Goal: Task Accomplishment & Management: Manage account settings

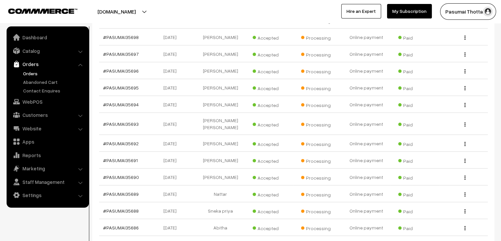
scroll to position [16947, 0]
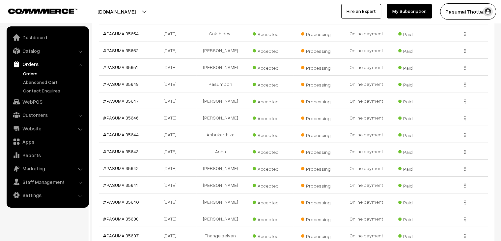
type input "2"
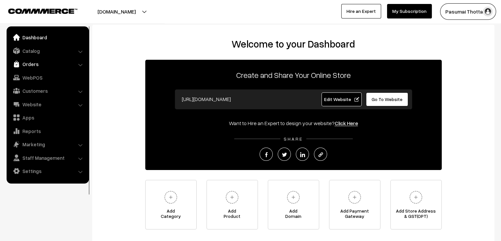
click at [29, 63] on link "Orders" at bounding box center [47, 64] width 78 height 12
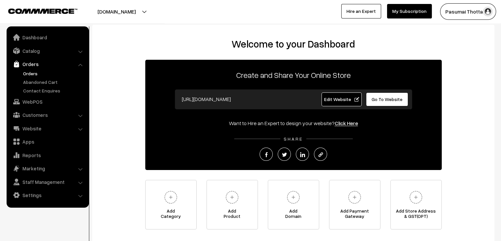
click at [29, 74] on link "Orders" at bounding box center [53, 73] width 65 height 7
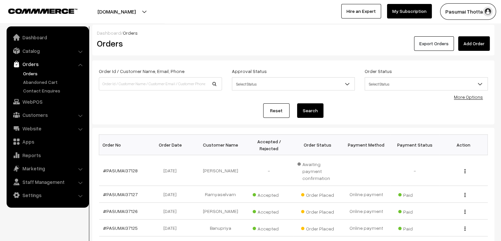
click at [436, 43] on button "Export Orders" at bounding box center [434, 43] width 40 height 15
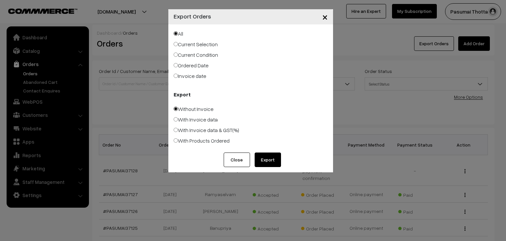
click at [182, 64] on label "Ordered Date" at bounding box center [191, 65] width 35 height 8
click at [178, 64] on input "Ordered Date" at bounding box center [176, 65] width 4 height 4
radio input "true"
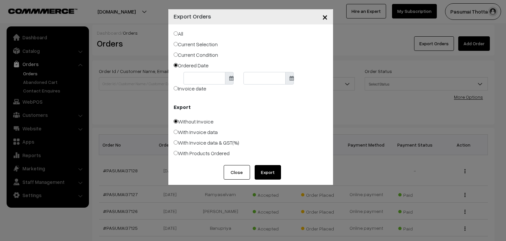
click at [199, 77] on body "Thank you for showing interest. Our team will call you shortly. Close pasumaith…" at bounding box center [253, 216] width 506 height 433
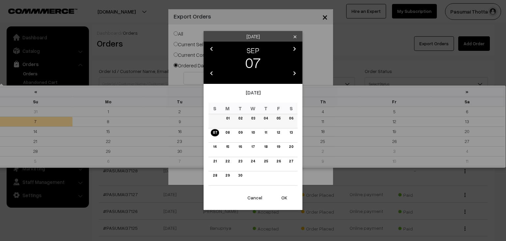
click at [290, 120] on link "06" at bounding box center [291, 118] width 8 height 7
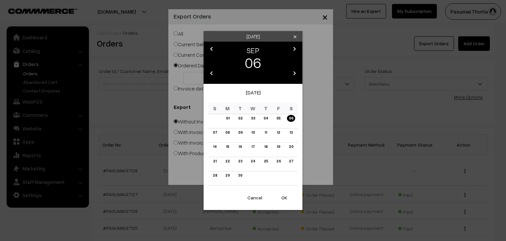
click at [286, 197] on button "OK" at bounding box center [284, 197] width 26 height 15
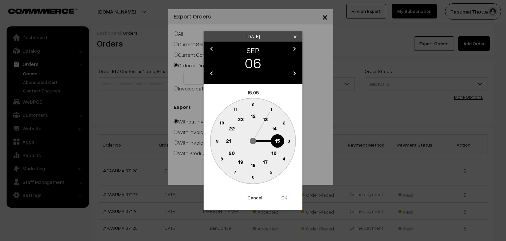
click at [286, 197] on button "OK" at bounding box center [284, 197] width 26 height 15
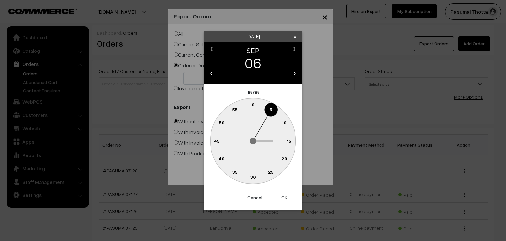
click at [286, 197] on button "OK" at bounding box center [284, 197] width 26 height 15
type input "06-09-2025"
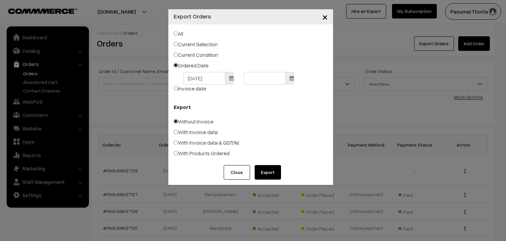
click at [245, 81] on body "Thank you for showing interest. Our team will call you shortly. Close pasumaith…" at bounding box center [253, 216] width 506 height 433
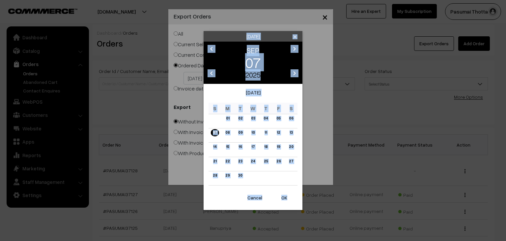
click at [259, 195] on button "Cancel" at bounding box center [255, 197] width 26 height 15
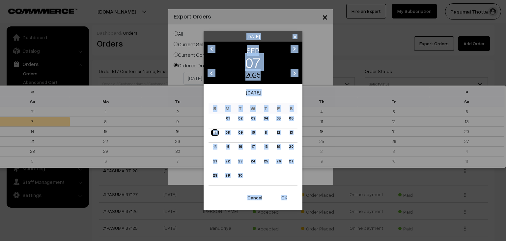
click at [254, 78] on body "Thank you for showing interest. Our team will call you shortly. Close pasumaith…" at bounding box center [253, 216] width 506 height 433
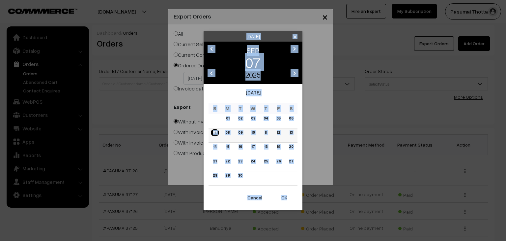
click at [214, 130] on link "07" at bounding box center [215, 132] width 8 height 7
click at [285, 199] on button "OK" at bounding box center [284, 197] width 26 height 15
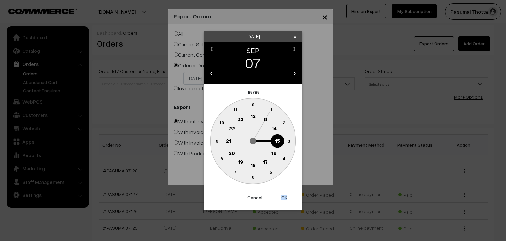
click at [285, 199] on button "OK" at bounding box center [284, 197] width 26 height 15
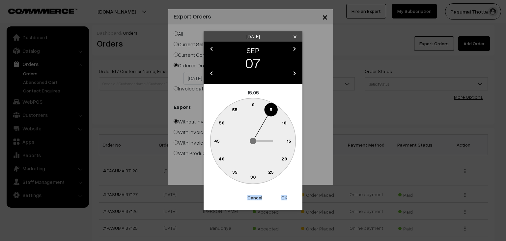
click at [285, 199] on button "OK" at bounding box center [284, 197] width 26 height 15
type input "[DATE]"
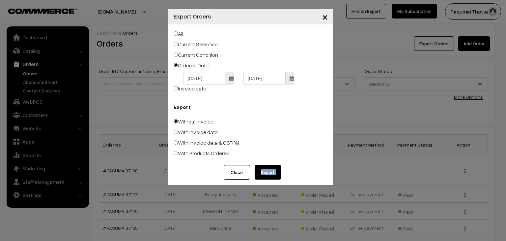
click at [285, 199] on div "× Export Orders All Current Selection Current Condition Ordered Date 06-09-2025…" at bounding box center [253, 120] width 506 height 241
click at [270, 168] on button "Export" at bounding box center [268, 172] width 26 height 15
click at [247, 171] on button "Close" at bounding box center [237, 172] width 26 height 15
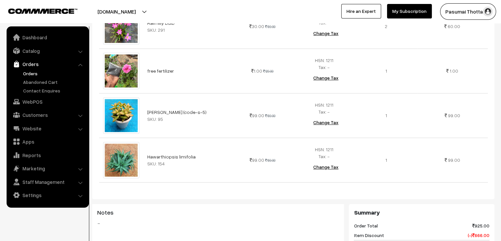
scroll to position [428, 0]
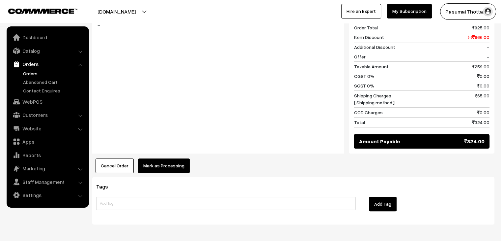
click at [169, 159] on button "Mark as Processing" at bounding box center [164, 165] width 52 height 15
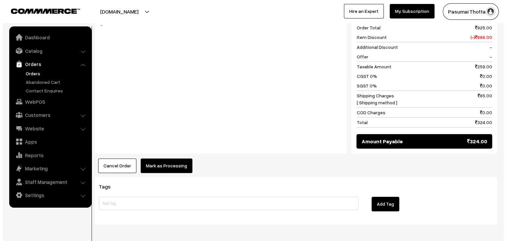
scroll to position [431, 0]
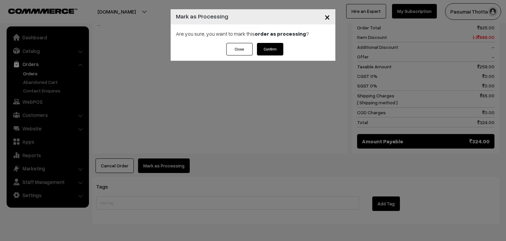
click at [274, 50] on button "Confirm" at bounding box center [270, 49] width 26 height 13
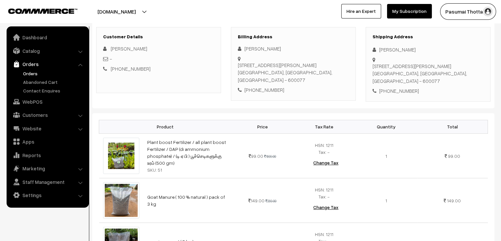
scroll to position [99, 0]
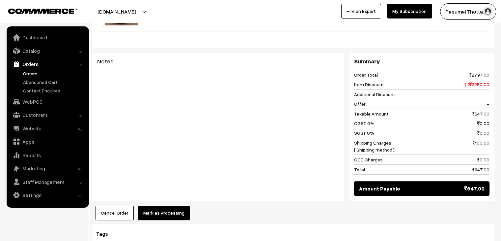
click at [171, 213] on button "Mark as Processing" at bounding box center [164, 212] width 52 height 15
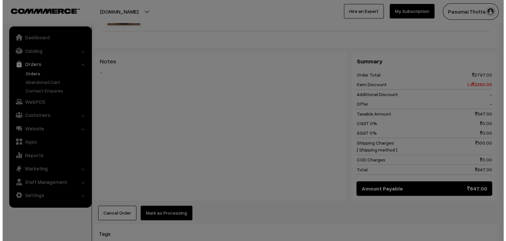
scroll to position [331, 0]
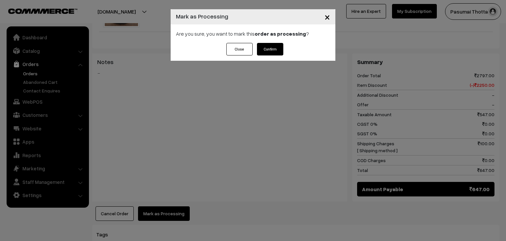
click at [273, 49] on button "Confirm" at bounding box center [270, 49] width 26 height 13
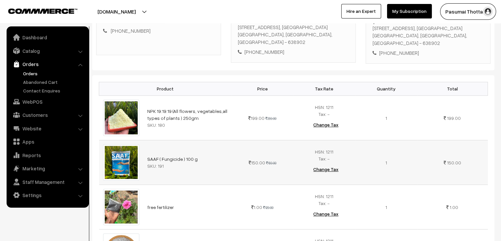
scroll to position [198, 0]
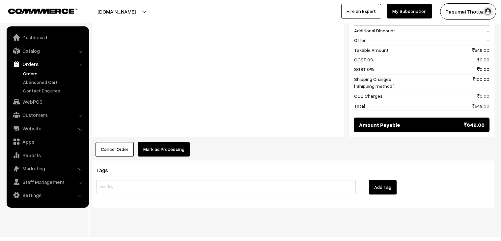
click at [169, 142] on button "Mark as Processing" at bounding box center [164, 149] width 52 height 15
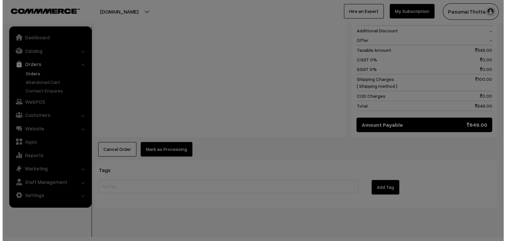
scroll to position [440, 0]
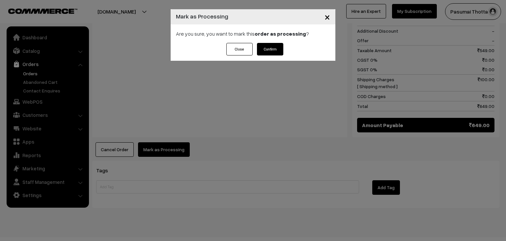
drag, startPoint x: 268, startPoint y: 43, endPoint x: 270, endPoint y: 46, distance: 4.1
click at [269, 43] on div "Are you sure, you want to mark this order as processing ?" at bounding box center [253, 33] width 165 height 18
click at [271, 48] on button "Confirm" at bounding box center [270, 49] width 26 height 13
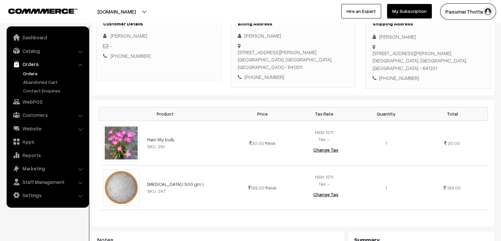
scroll to position [357, 0]
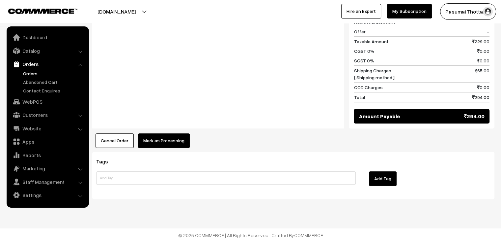
click at [154, 138] on button "Mark as Processing" at bounding box center [164, 140] width 52 height 15
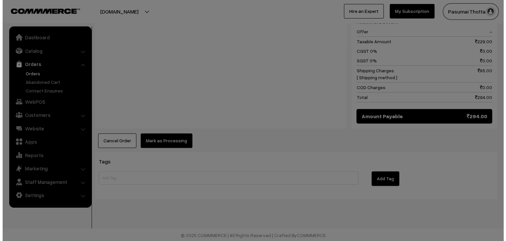
scroll to position [358, 0]
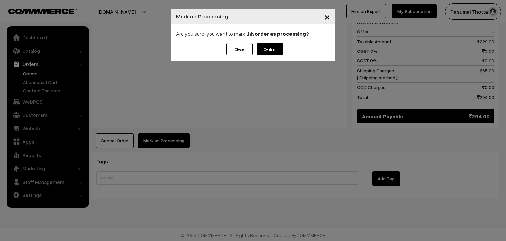
click at [264, 50] on button "Confirm" at bounding box center [270, 49] width 26 height 13
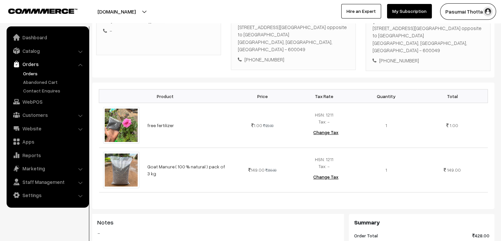
scroll to position [357, 0]
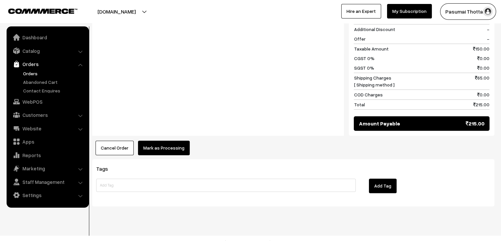
click at [167, 141] on button "Mark as Processing" at bounding box center [164, 147] width 52 height 15
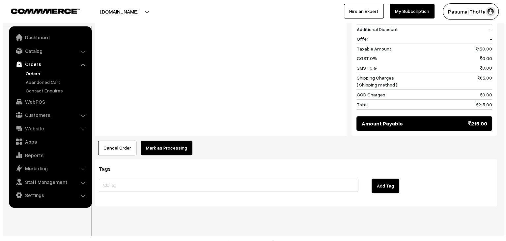
scroll to position [358, 0]
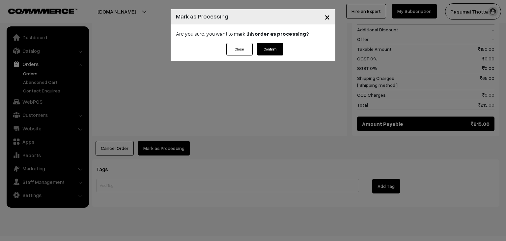
click at [270, 51] on button "Confirm" at bounding box center [270, 49] width 26 height 13
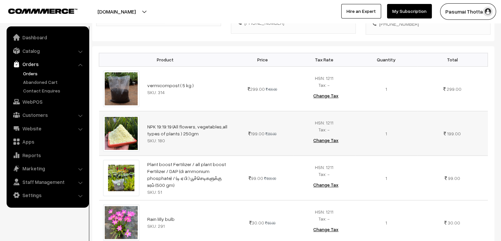
scroll to position [198, 0]
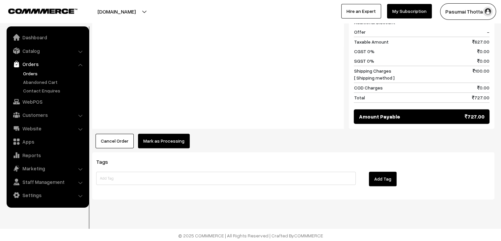
click at [167, 137] on button "Mark as Processing" at bounding box center [164, 140] width 52 height 15
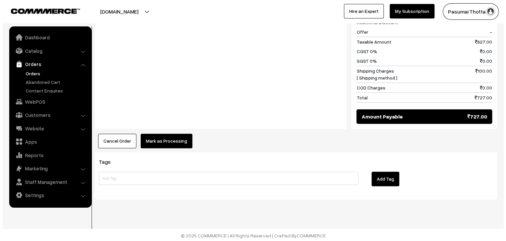
scroll to position [448, 0]
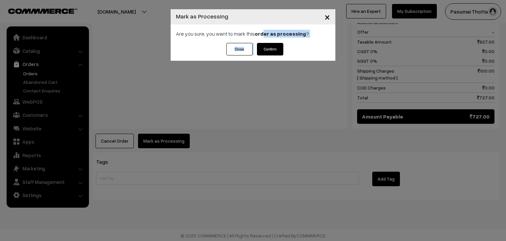
drag, startPoint x: 261, startPoint y: 41, endPoint x: 264, endPoint y: 46, distance: 6.2
click at [264, 46] on div "× Mark as Processing Are you sure, you want to mark this order as processing ? …" at bounding box center [253, 34] width 165 height 51
click at [266, 51] on button "Confirm" at bounding box center [270, 49] width 26 height 13
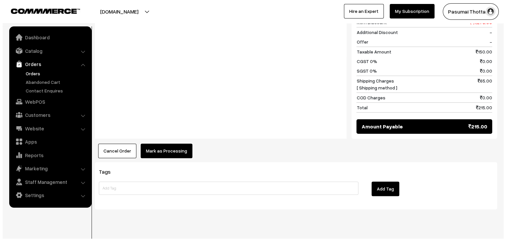
scroll to position [350, 0]
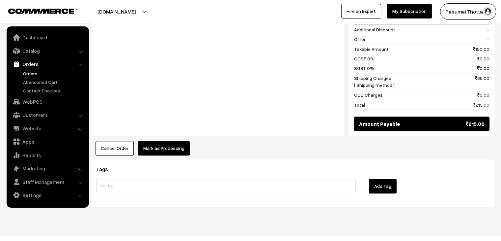
click at [173, 141] on button "Mark as Processing" at bounding box center [164, 148] width 52 height 15
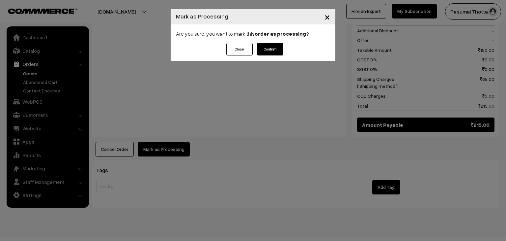
click at [272, 46] on button "Confirm" at bounding box center [270, 49] width 26 height 13
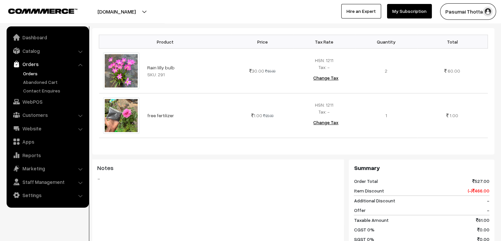
scroll to position [349, 0]
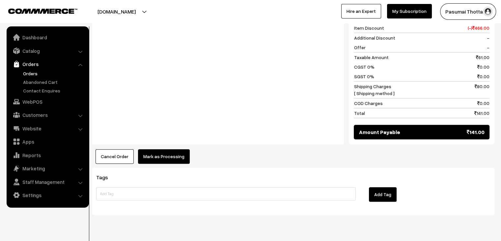
click at [175, 149] on button "Mark as Processing" at bounding box center [164, 156] width 52 height 15
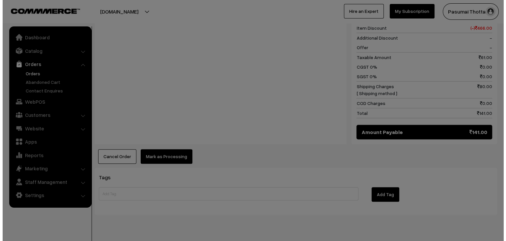
scroll to position [350, 0]
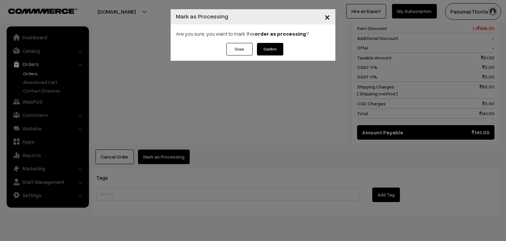
click at [274, 49] on button "Confirm" at bounding box center [270, 49] width 26 height 13
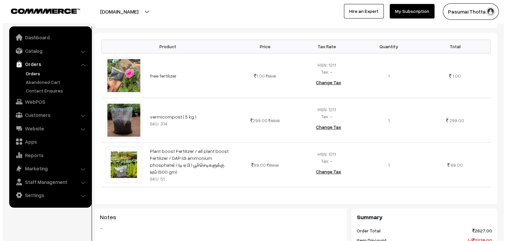
scroll to position [363, 0]
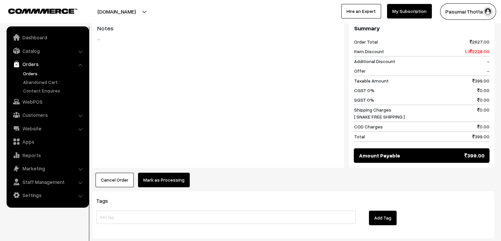
click at [175, 172] on button "Mark as Processing" at bounding box center [164, 179] width 52 height 15
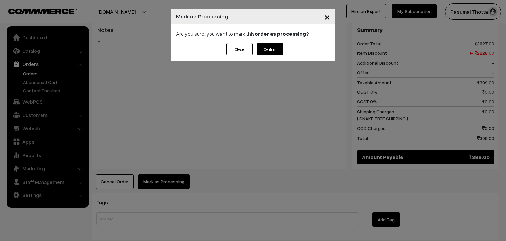
click at [276, 52] on button "Confirm" at bounding box center [270, 49] width 26 height 13
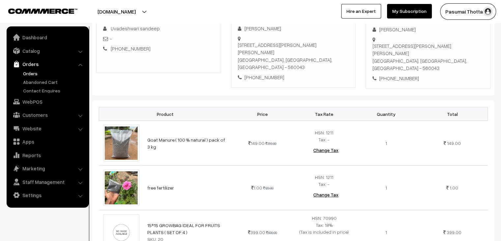
scroll to position [198, 0]
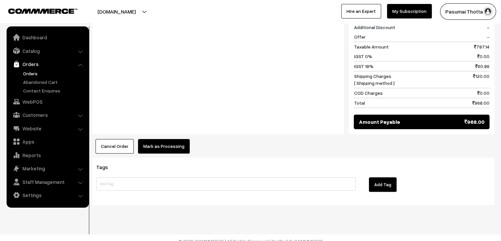
click at [159, 142] on button "Mark as Processing" at bounding box center [164, 146] width 52 height 15
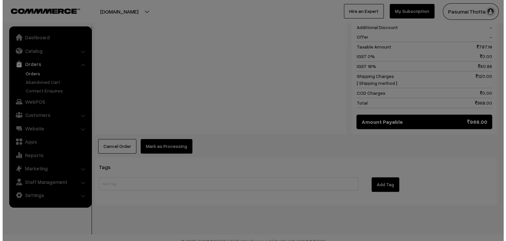
scroll to position [448, 0]
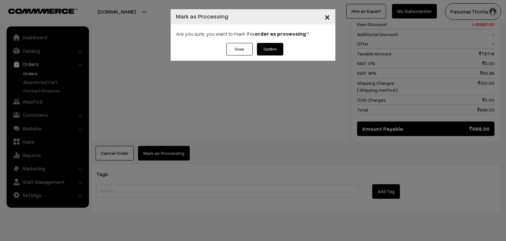
click at [269, 45] on button "Confirm" at bounding box center [270, 49] width 26 height 13
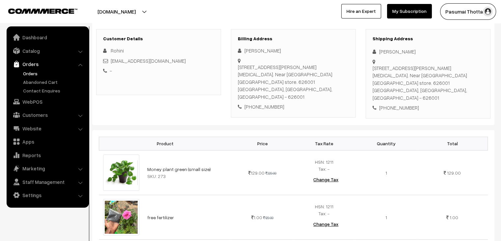
scroll to position [99, 0]
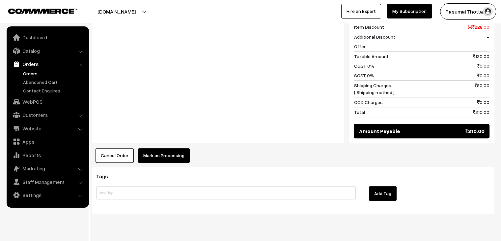
click at [163, 148] on button "Mark as Processing" at bounding box center [164, 155] width 52 height 15
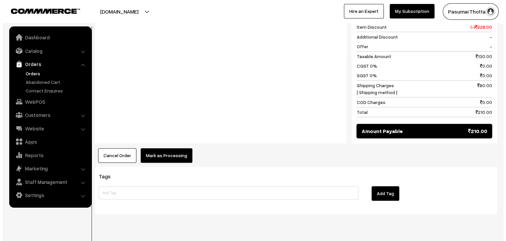
scroll to position [358, 0]
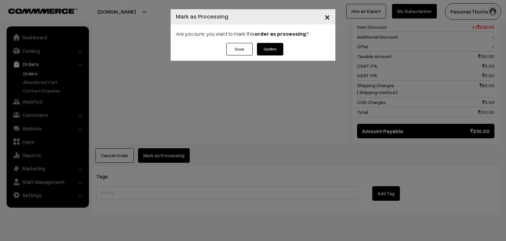
click at [268, 49] on button "Confirm" at bounding box center [270, 49] width 26 height 13
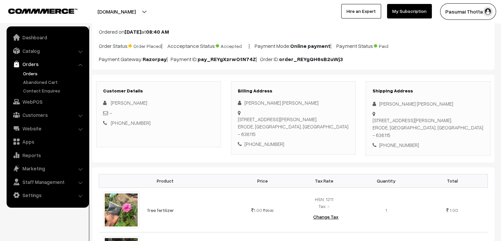
scroll to position [99, 0]
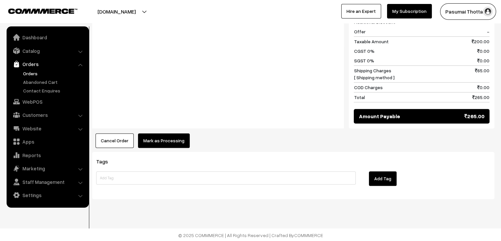
click at [163, 133] on button "Mark as Processing" at bounding box center [164, 140] width 52 height 15
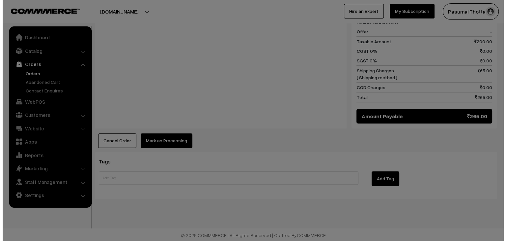
scroll to position [358, 0]
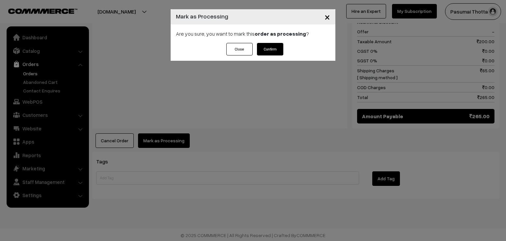
click at [263, 45] on button "Confirm" at bounding box center [270, 49] width 26 height 13
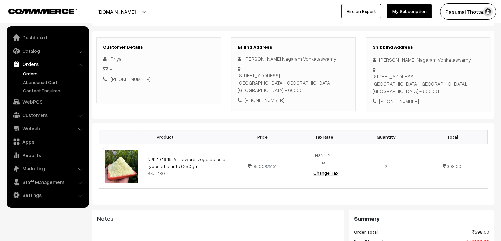
scroll to position [99, 0]
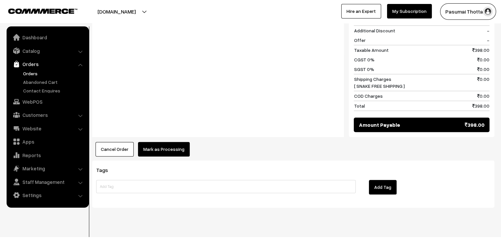
click at [165, 143] on button "Mark as Processing" at bounding box center [164, 149] width 52 height 15
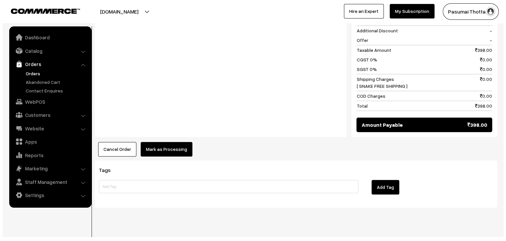
scroll to position [305, 0]
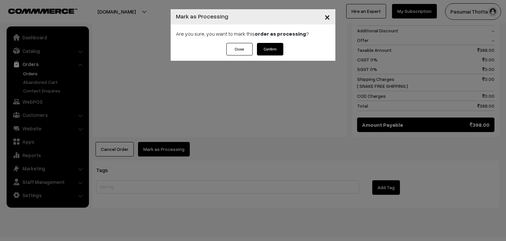
click at [262, 52] on button "Confirm" at bounding box center [270, 49] width 26 height 13
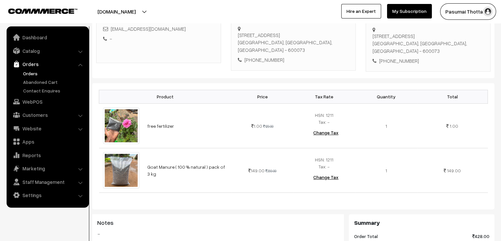
scroll to position [330, 0]
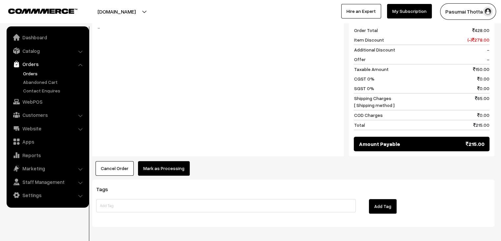
click at [169, 163] on button "Mark as Processing" at bounding box center [164, 168] width 52 height 15
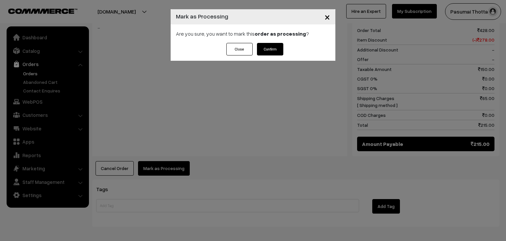
drag, startPoint x: 259, startPoint y: 62, endPoint x: 263, endPoint y: 53, distance: 9.7
click at [260, 61] on div "× Mark as Processing Are you sure, you want to mark this order as processing ? …" at bounding box center [253, 120] width 506 height 241
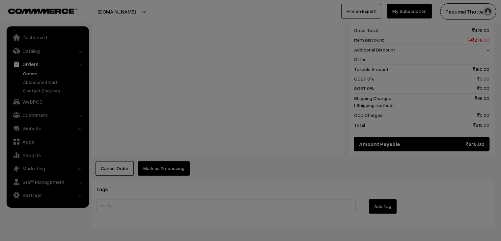
click at [267, 46] on div at bounding box center [250, 120] width 501 height 241
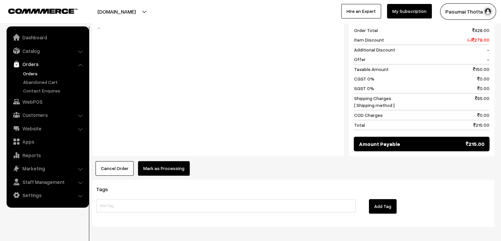
click at [163, 161] on button "Mark as Processing" at bounding box center [164, 168] width 52 height 15
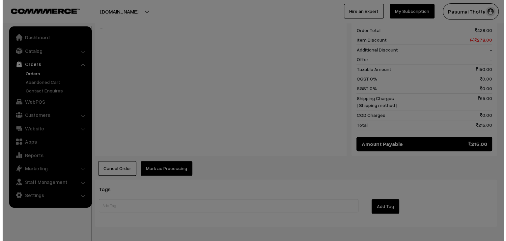
scroll to position [331, 0]
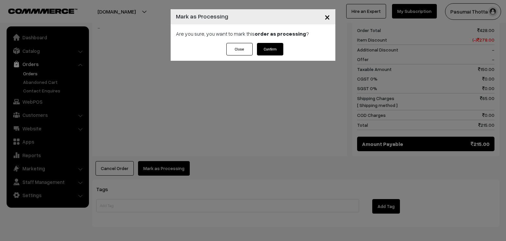
click at [274, 46] on button "Confirm" at bounding box center [270, 49] width 26 height 13
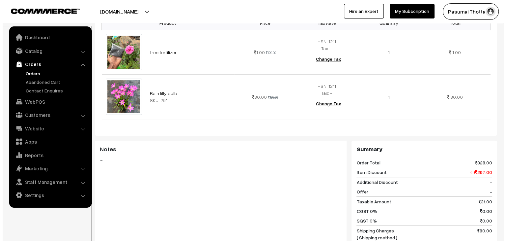
scroll to position [330, 0]
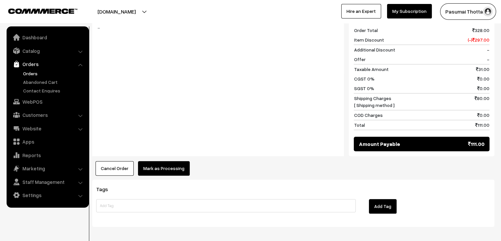
click at [169, 162] on button "Mark as Processing" at bounding box center [164, 168] width 52 height 15
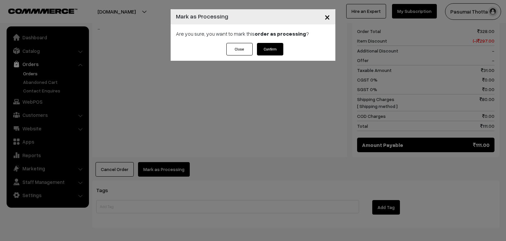
click at [273, 45] on button "Confirm" at bounding box center [270, 49] width 26 height 13
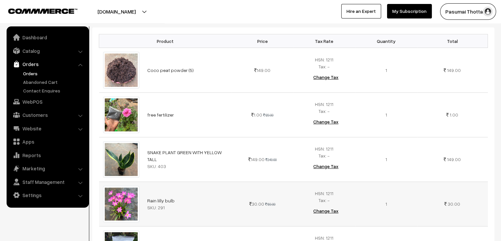
scroll to position [231, 0]
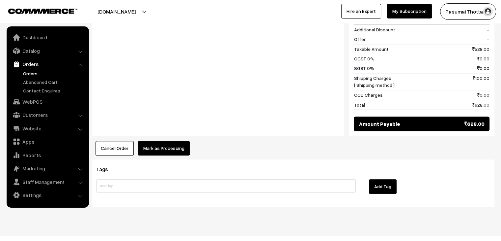
click at [176, 141] on button "Mark as Processing" at bounding box center [164, 148] width 52 height 15
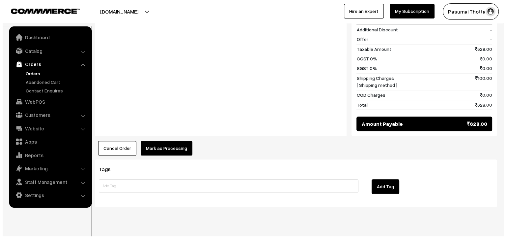
scroll to position [493, 0]
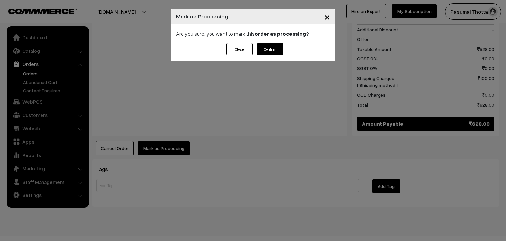
click at [263, 51] on button "Confirm" at bounding box center [270, 49] width 26 height 13
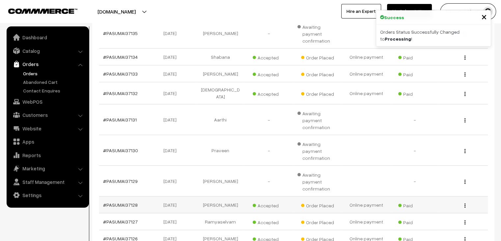
scroll to position [185, 0]
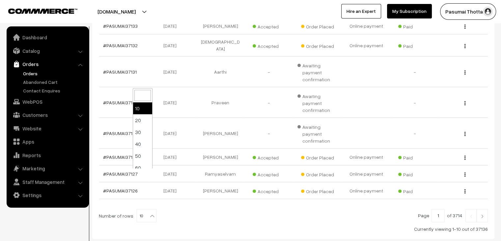
click at [151, 212] on b at bounding box center [152, 215] width 7 height 7
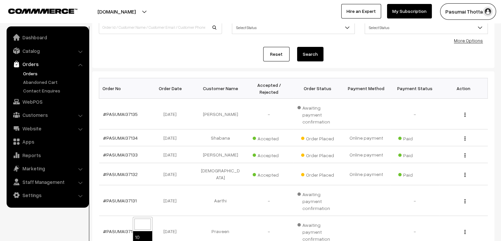
scroll to position [0, 0]
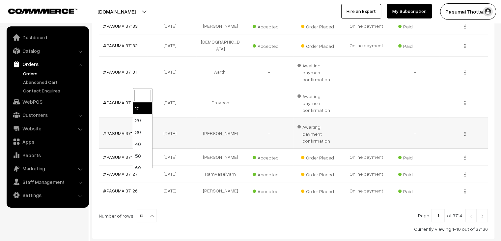
click at [480, 97] on div "Dashboard / Orders Orders Export Orders Add Order Order Id / Customer Name, Ema…" at bounding box center [293, 39] width 402 height 399
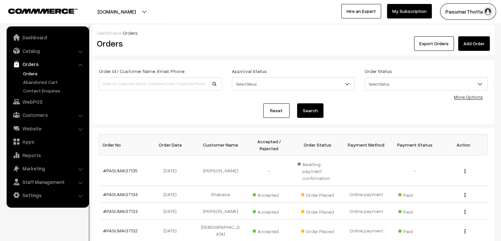
click at [471, 96] on link "More Options" at bounding box center [468, 97] width 29 height 6
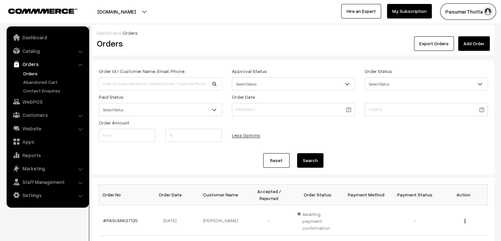
click at [148, 110] on span "Select Status" at bounding box center [160, 110] width 123 height 12
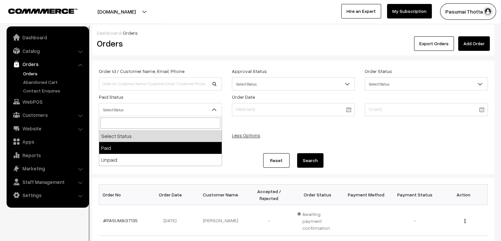
select select "1"
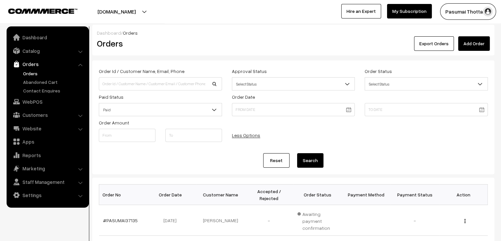
drag, startPoint x: 323, startPoint y: 159, endPoint x: 318, endPoint y: 164, distance: 7.0
click at [321, 162] on button "Search" at bounding box center [310, 160] width 26 height 15
click at [311, 164] on button "Search" at bounding box center [310, 160] width 26 height 15
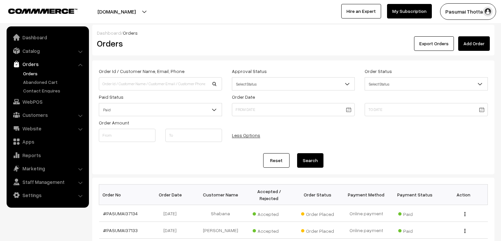
scroll to position [207, 0]
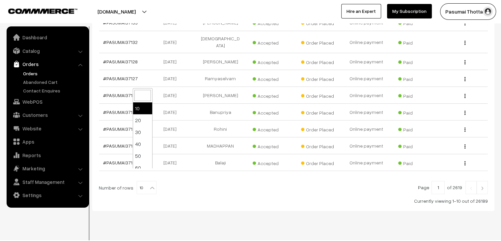
click at [149, 184] on b at bounding box center [152, 187] width 7 height 7
select select "100"
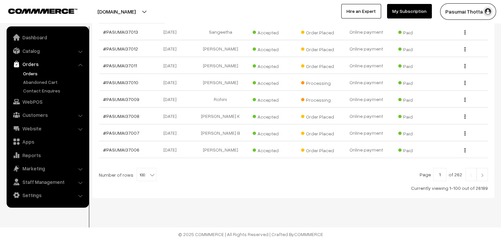
scroll to position [1753, 0]
click at [443, 177] on input "1" at bounding box center [439, 174] width 13 height 13
type input "2"
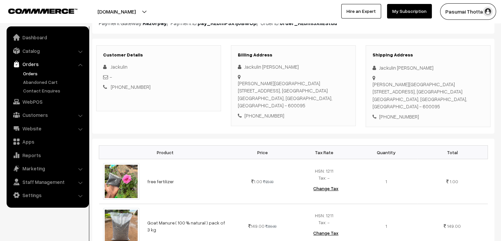
scroll to position [99, 0]
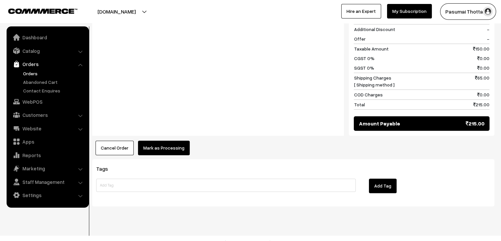
click at [164, 142] on button "Mark as Processing" at bounding box center [164, 147] width 52 height 15
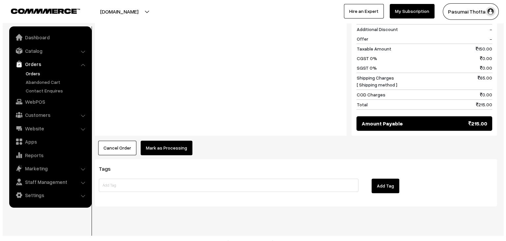
scroll to position [358, 0]
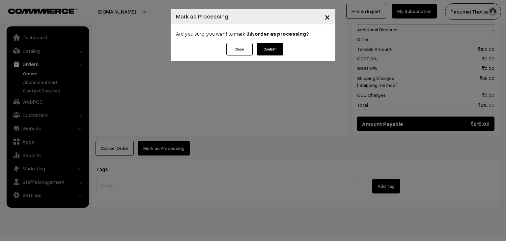
click at [273, 52] on button "Confirm" at bounding box center [270, 49] width 26 height 13
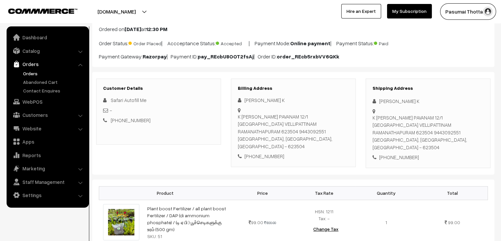
scroll to position [99, 0]
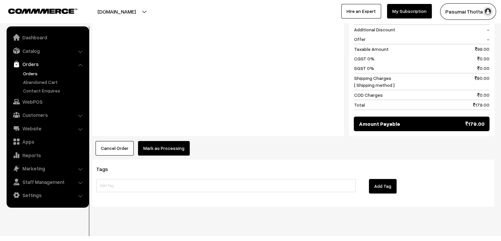
click at [158, 141] on button "Mark as Processing" at bounding box center [164, 148] width 52 height 15
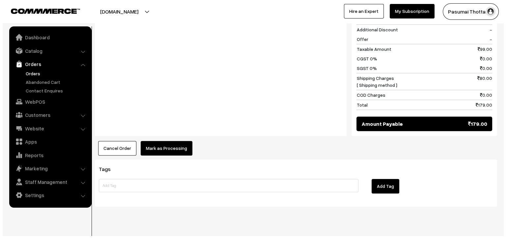
scroll to position [320, 0]
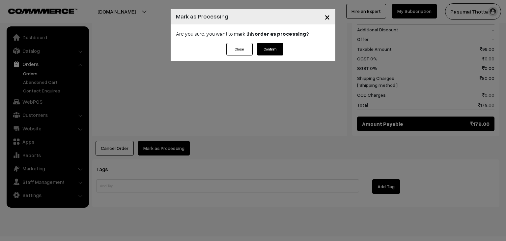
click at [269, 45] on button "Confirm" at bounding box center [270, 49] width 26 height 13
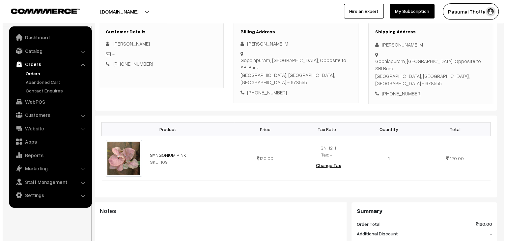
scroll to position [198, 0]
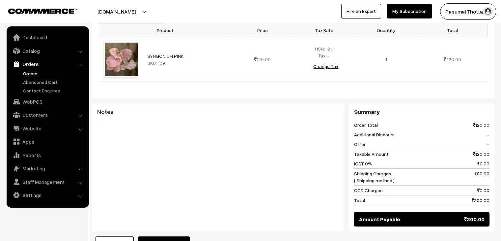
click at [150, 236] on button "Mark as Processing" at bounding box center [164, 243] width 52 height 15
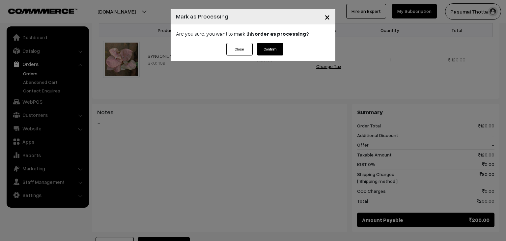
click at [276, 45] on button "Confirm" at bounding box center [270, 49] width 26 height 13
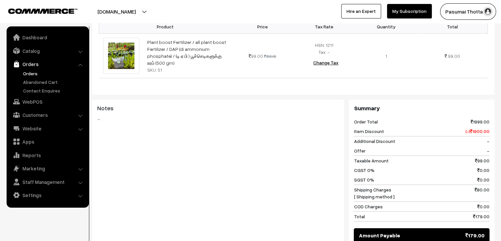
scroll to position [297, 0]
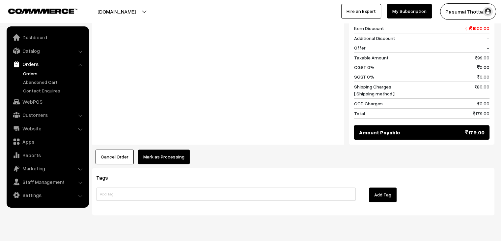
click at [149, 149] on button "Mark as Processing" at bounding box center [164, 156] width 52 height 15
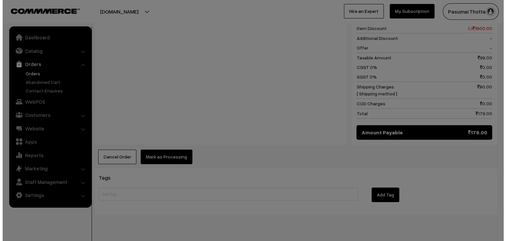
scroll to position [297, 0]
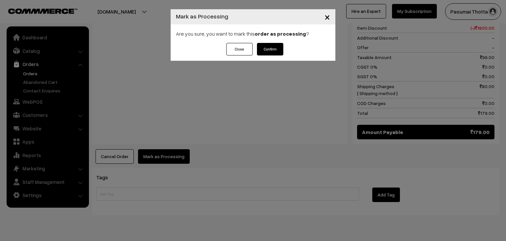
click at [277, 50] on button "Confirm" at bounding box center [270, 49] width 26 height 13
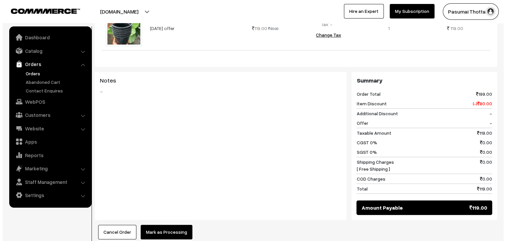
scroll to position [231, 0]
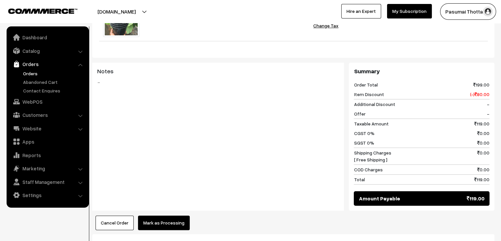
click at [157, 218] on button "Mark as Processing" at bounding box center [164, 222] width 52 height 15
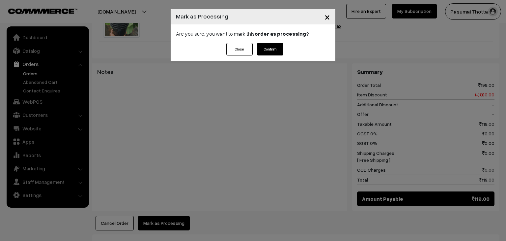
drag, startPoint x: 275, startPoint y: 48, endPoint x: 281, endPoint y: 52, distance: 7.1
click at [278, 50] on button "Confirm" at bounding box center [270, 49] width 26 height 13
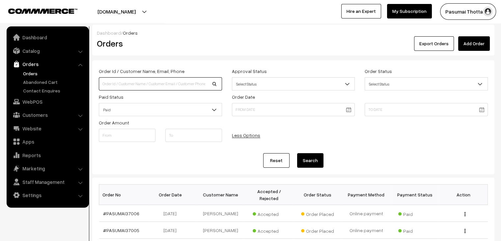
click at [127, 81] on input at bounding box center [160, 83] width 123 height 13
type input "9840573893"
click at [297, 153] on button "Search" at bounding box center [310, 160] width 26 height 15
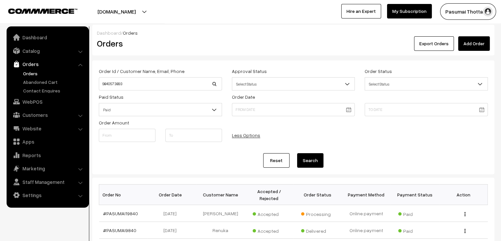
click at [309, 155] on button "Search" at bounding box center [310, 160] width 26 height 15
drag, startPoint x: 146, startPoint y: 83, endPoint x: 72, endPoint y: 82, distance: 74.2
click at [72, 82] on body "Thank you for showing interest. Our team will call you shortly. Close [DOMAIN_N…" at bounding box center [250, 227] width 501 height 455
type input "9940844663"
click at [297, 153] on button "Search" at bounding box center [310, 160] width 26 height 15
